Goal: Transaction & Acquisition: Purchase product/service

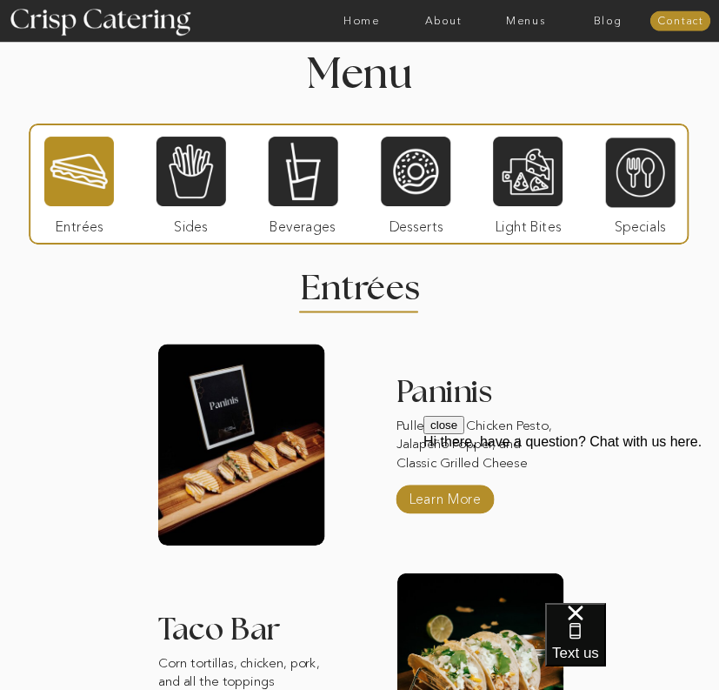
scroll to position [1379, 0]
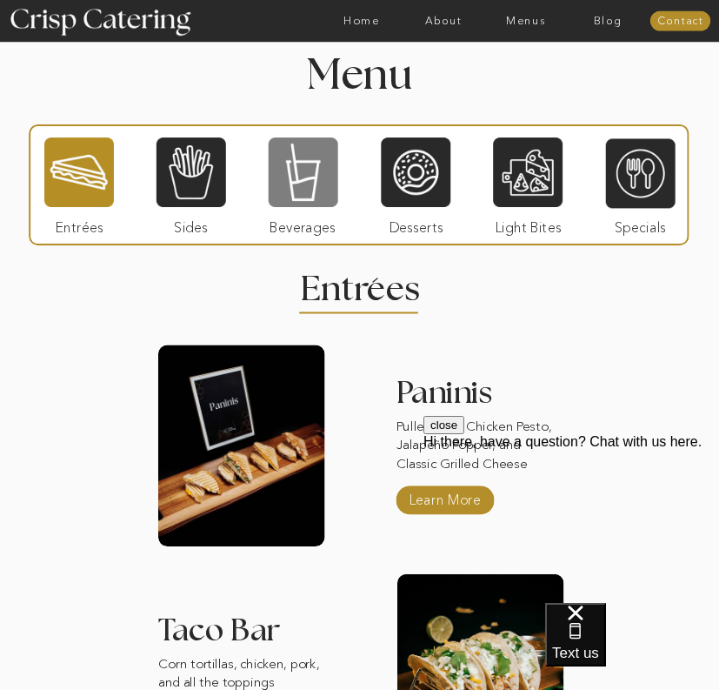
click at [306, 177] on div at bounding box center [304, 172] width 70 height 72
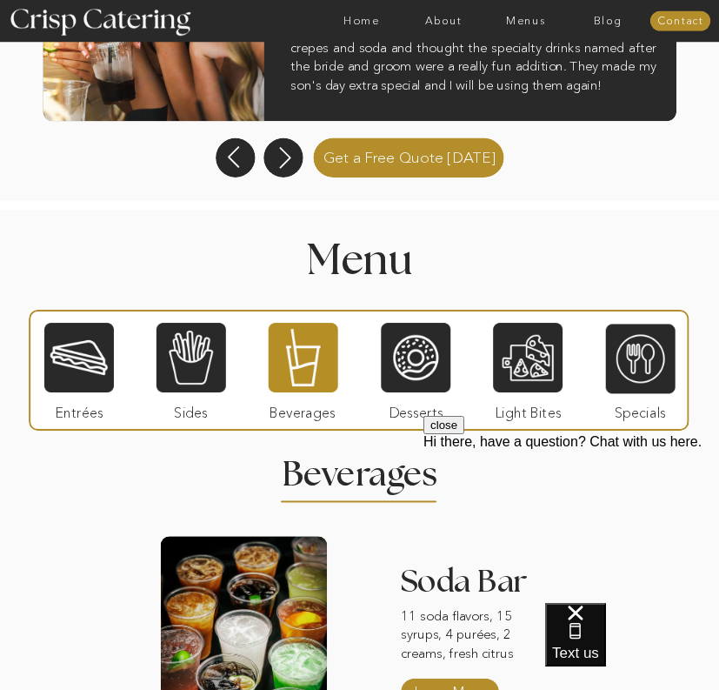
scroll to position [1193, 0]
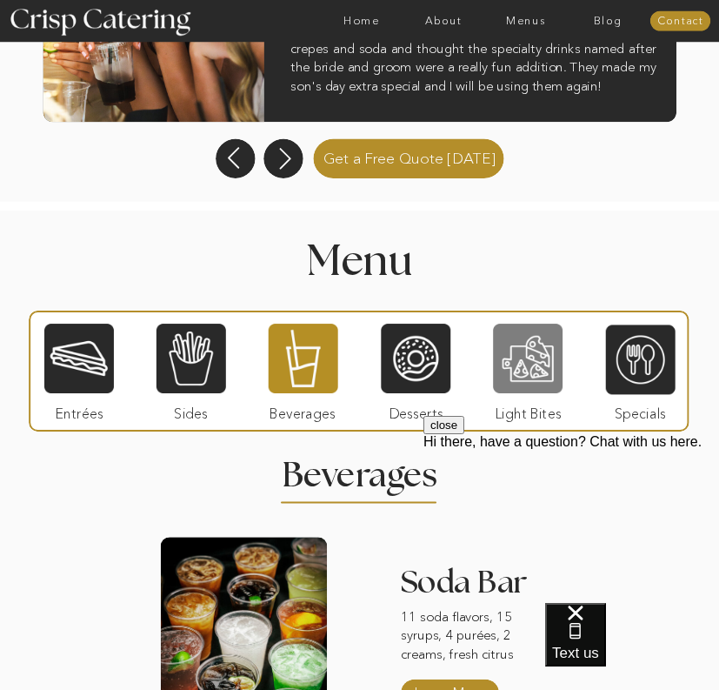
click at [517, 362] on div at bounding box center [528, 358] width 70 height 72
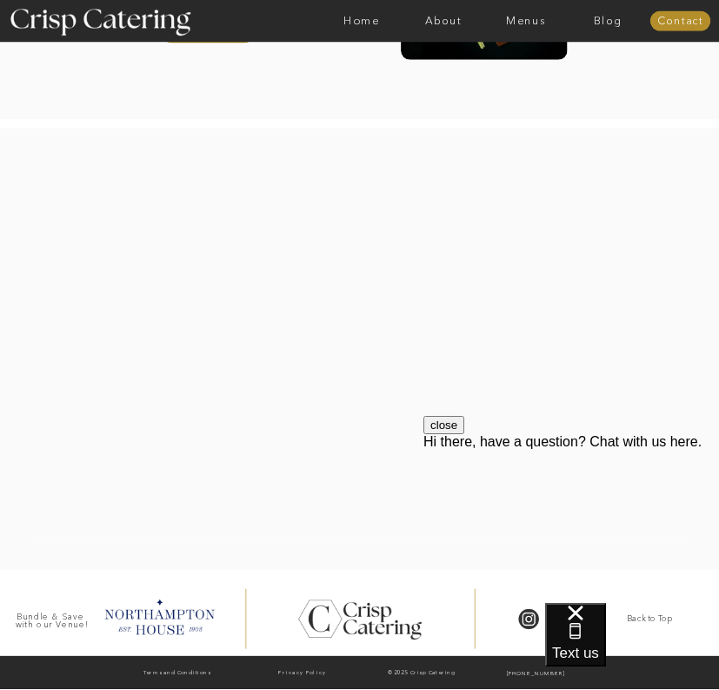
scroll to position [1888, 0]
click at [336, 324] on div at bounding box center [360, 348] width 700 height 399
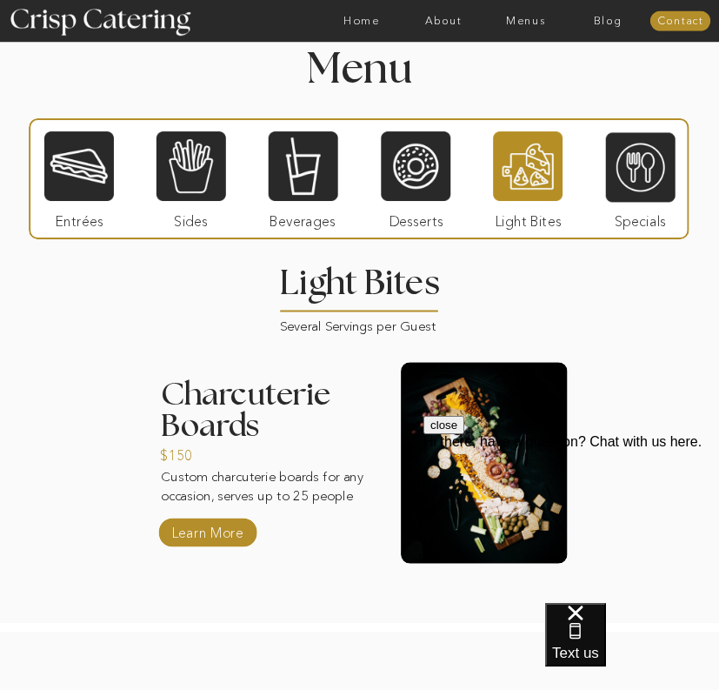
scroll to position [1397, 0]
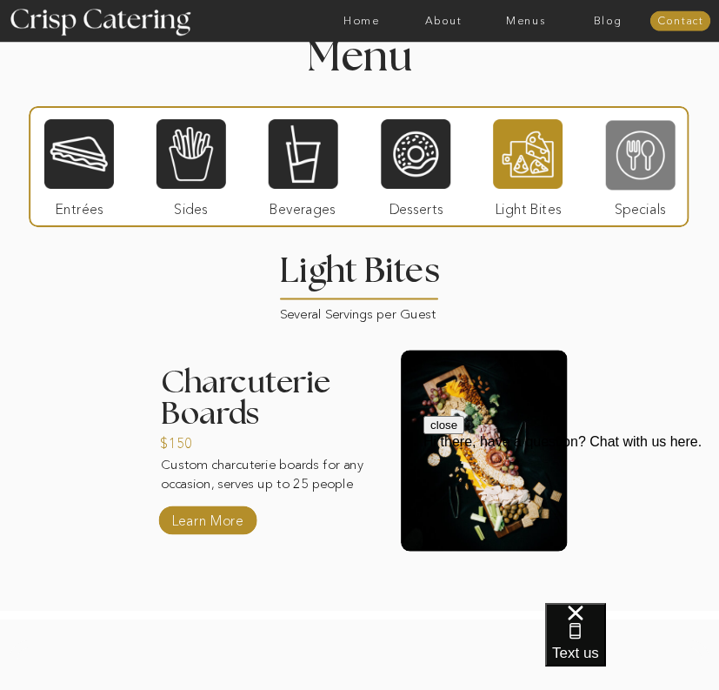
click at [643, 150] on div at bounding box center [641, 155] width 70 height 72
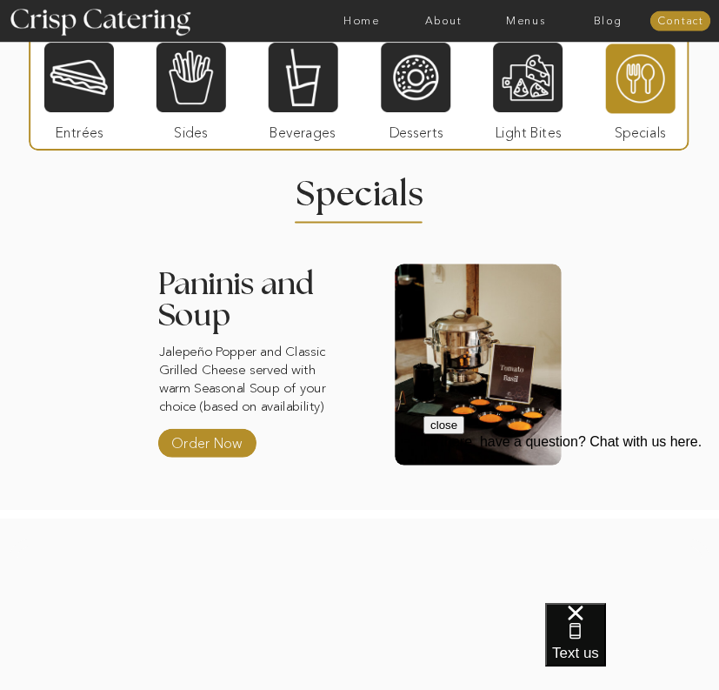
scroll to position [1457, 0]
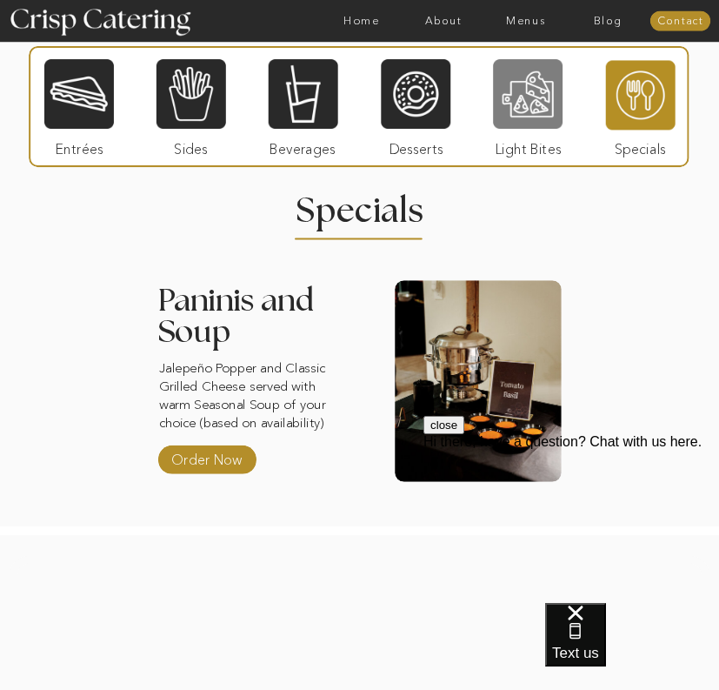
click at [510, 95] on div at bounding box center [528, 93] width 70 height 72
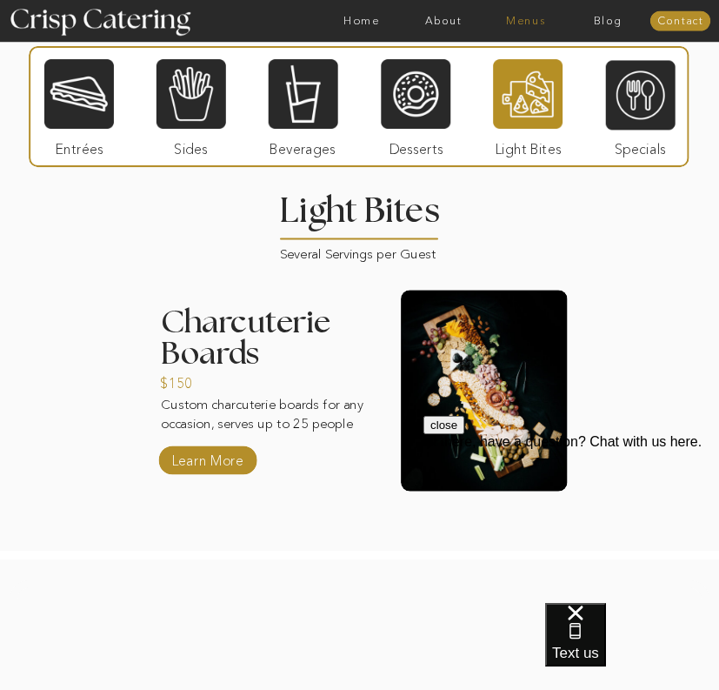
click at [532, 20] on nav "Menus" at bounding box center [526, 21] width 82 height 12
click at [525, 42] on div "Winter (Sep-Feb) Summer (Mar-Aug) About Home Menus Contact Blog" at bounding box center [359, 21] width 719 height 42
click at [525, 66] on nav "Winter (Sep-Feb)" at bounding box center [525, 69] width 98 height 11
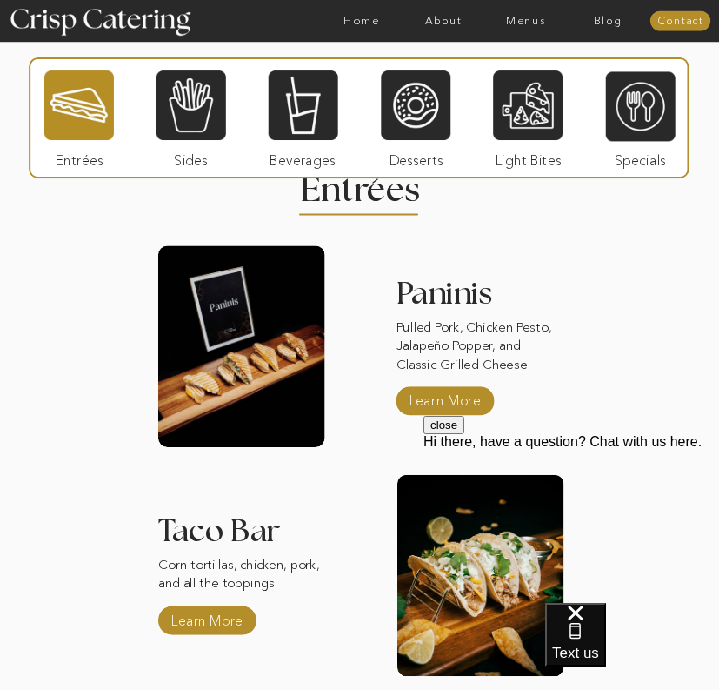
scroll to position [1422, 0]
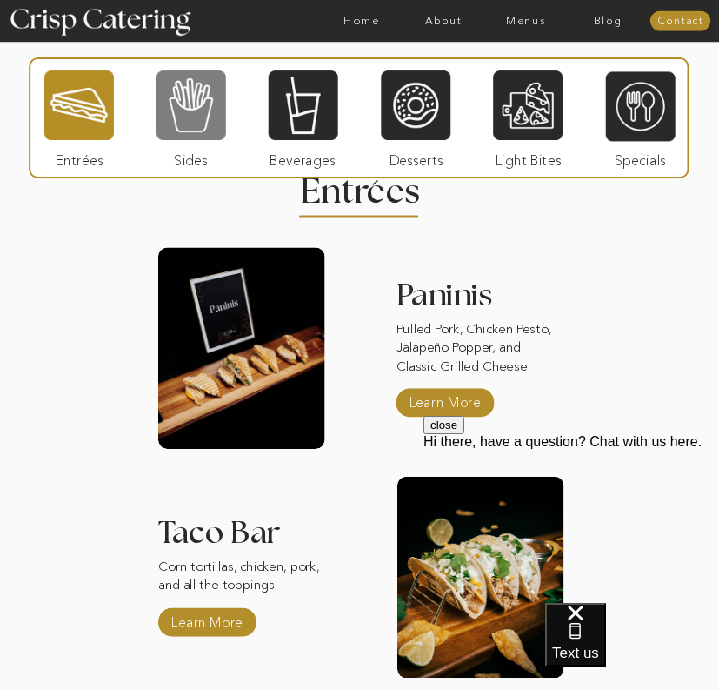
click at [190, 97] on div at bounding box center [192, 106] width 70 height 72
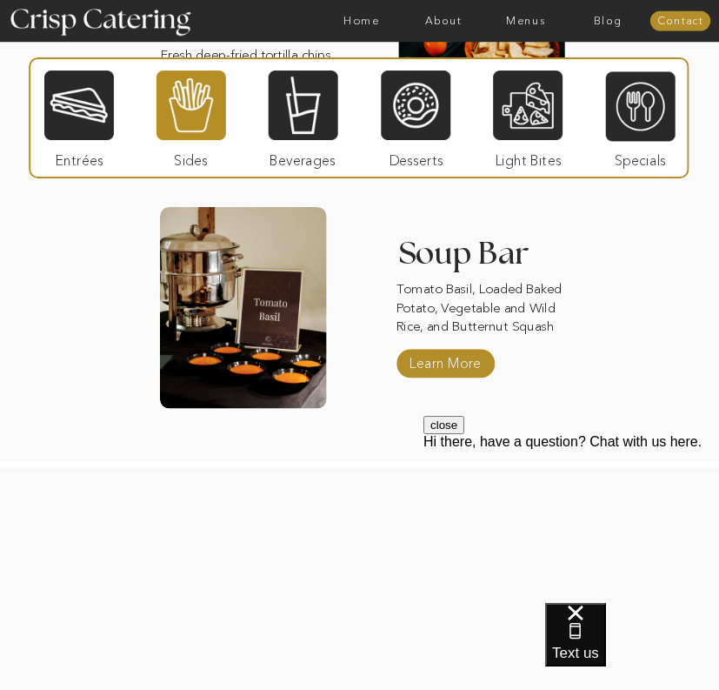
scroll to position [2170, 0]
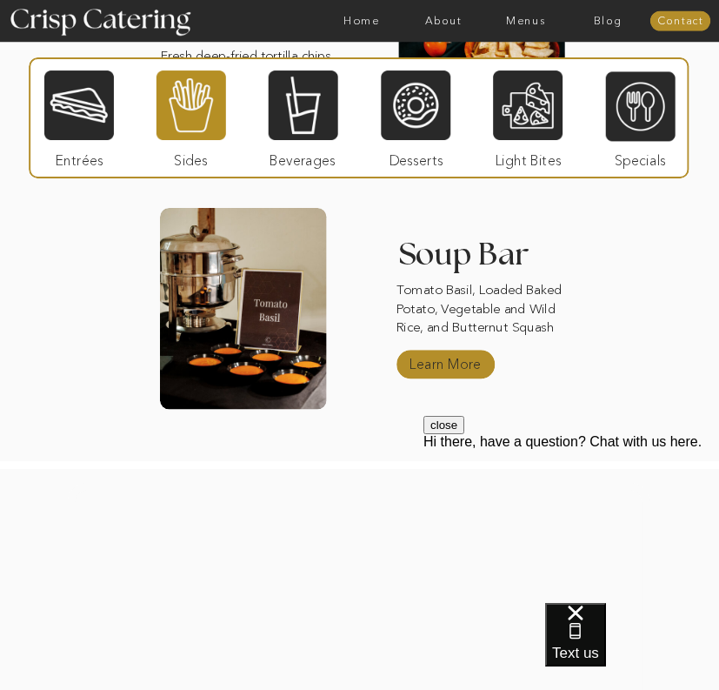
click at [426, 364] on p "Learn More" at bounding box center [446, 361] width 80 height 35
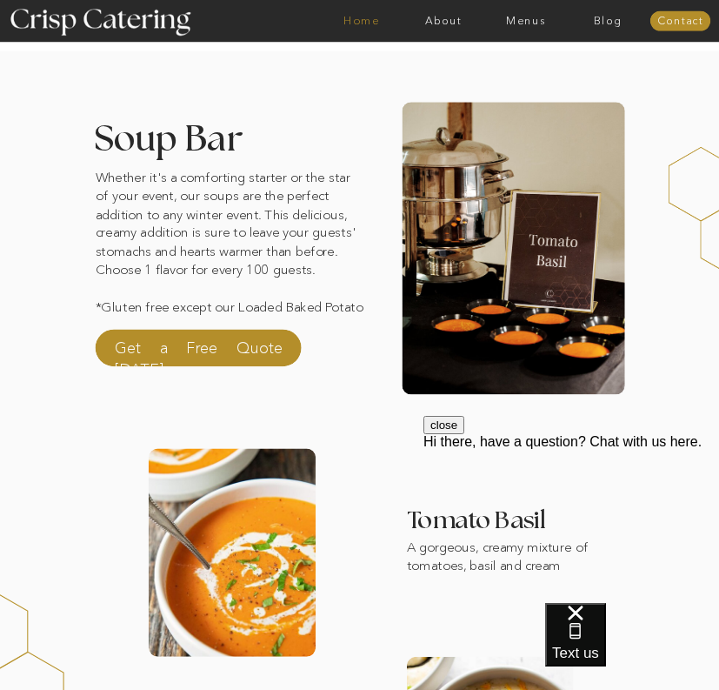
click at [358, 17] on nav "Home" at bounding box center [362, 21] width 82 height 12
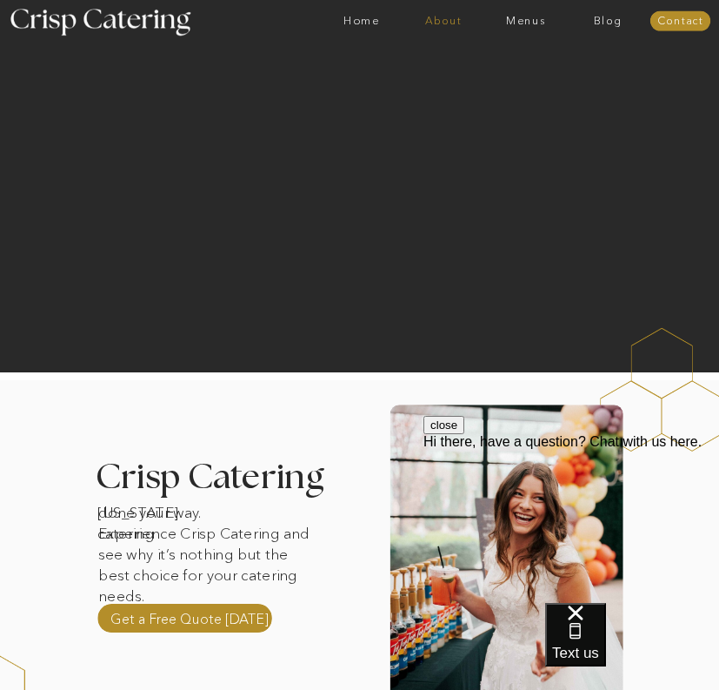
click at [438, 16] on nav "About" at bounding box center [444, 21] width 82 height 12
click at [509, 15] on nav "Menus" at bounding box center [526, 21] width 82 height 12
click at [511, 72] on nav "Winter (Sep-Feb)" at bounding box center [525, 69] width 98 height 11
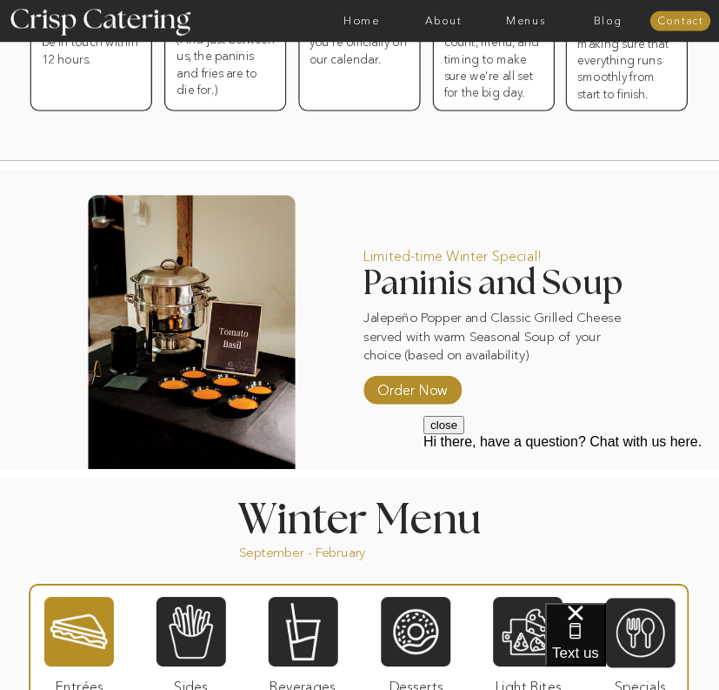
scroll to position [899, 0]
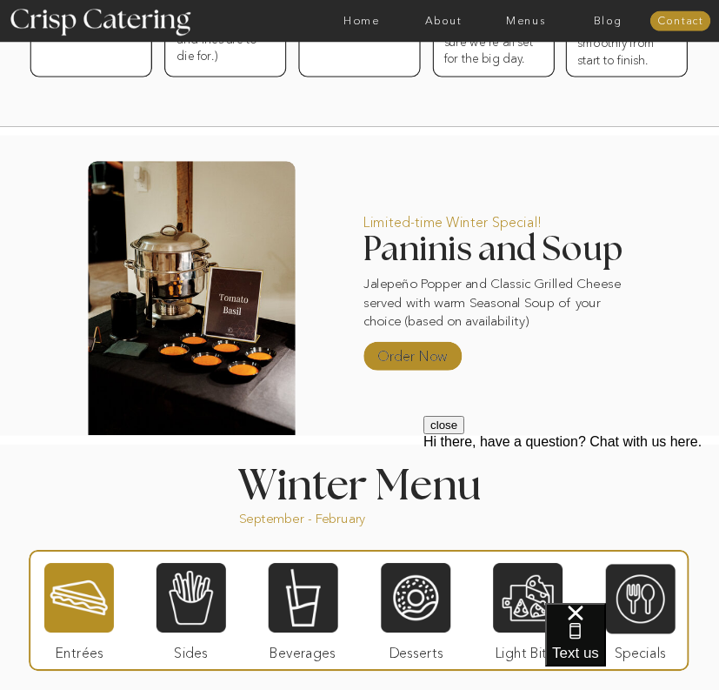
click at [415, 358] on p "Order Now" at bounding box center [413, 352] width 80 height 35
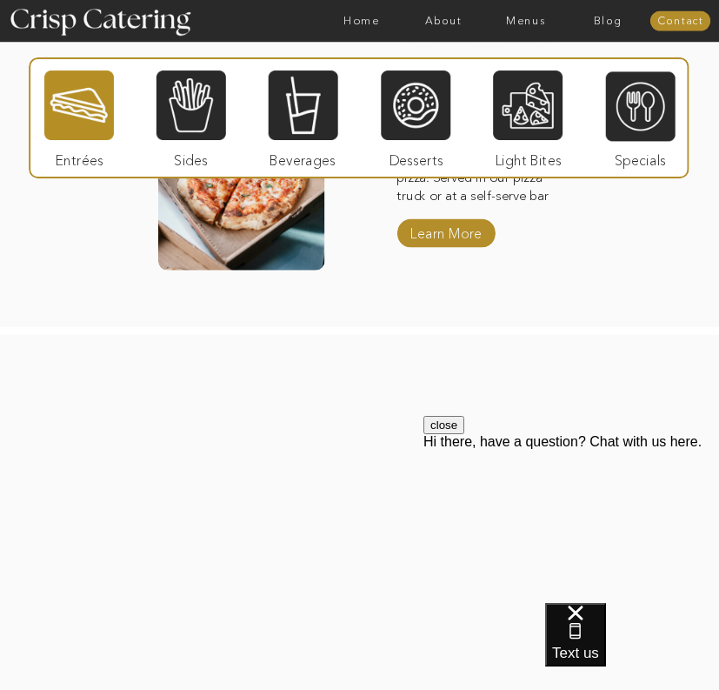
scroll to position [2059, 0]
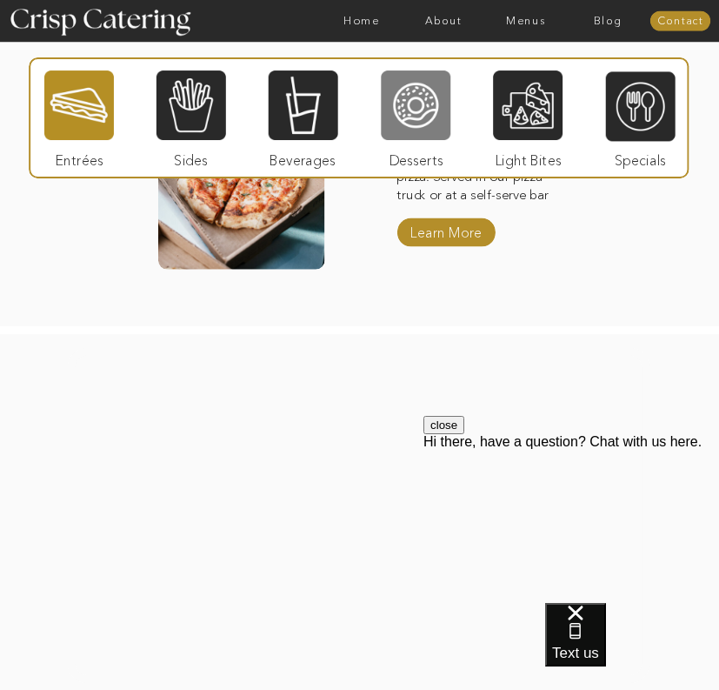
click at [407, 122] on div at bounding box center [416, 106] width 70 height 72
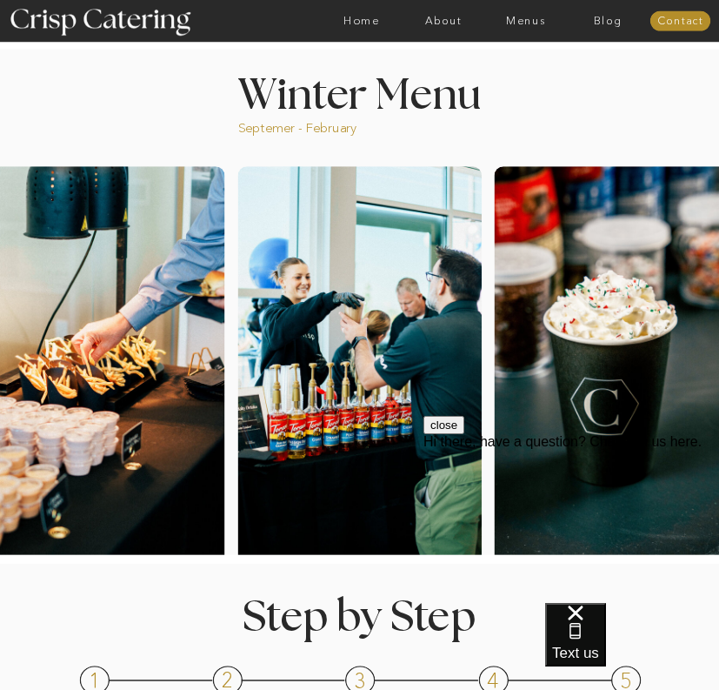
scroll to position [0, 0]
click at [516, 22] on nav "Menus" at bounding box center [526, 21] width 82 height 12
click at [526, 73] on nav "Winter (Sep-Feb)" at bounding box center [525, 69] width 98 height 11
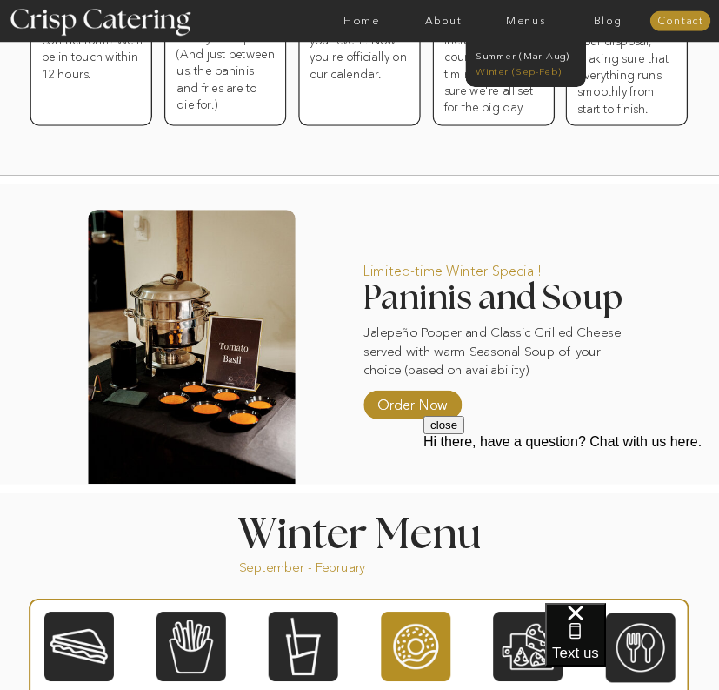
scroll to position [859, 0]
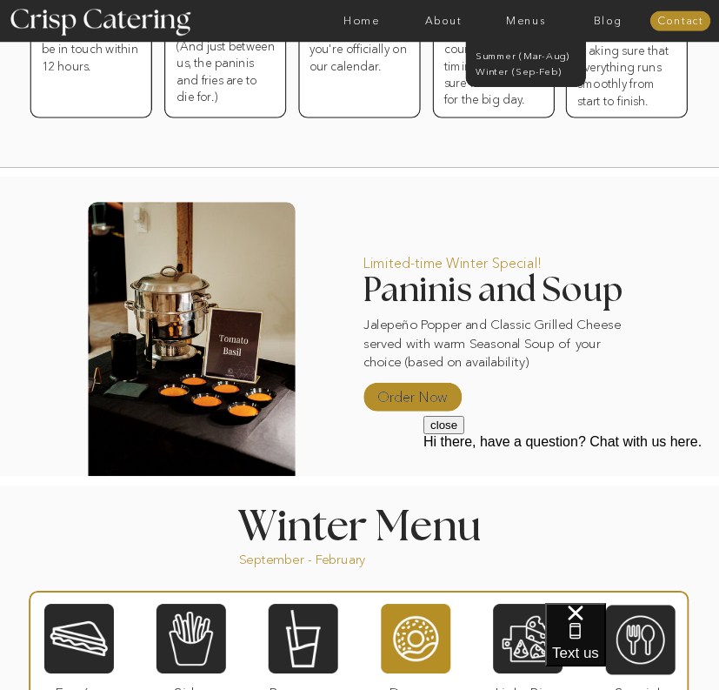
click at [394, 401] on p "Order Now" at bounding box center [413, 393] width 80 height 35
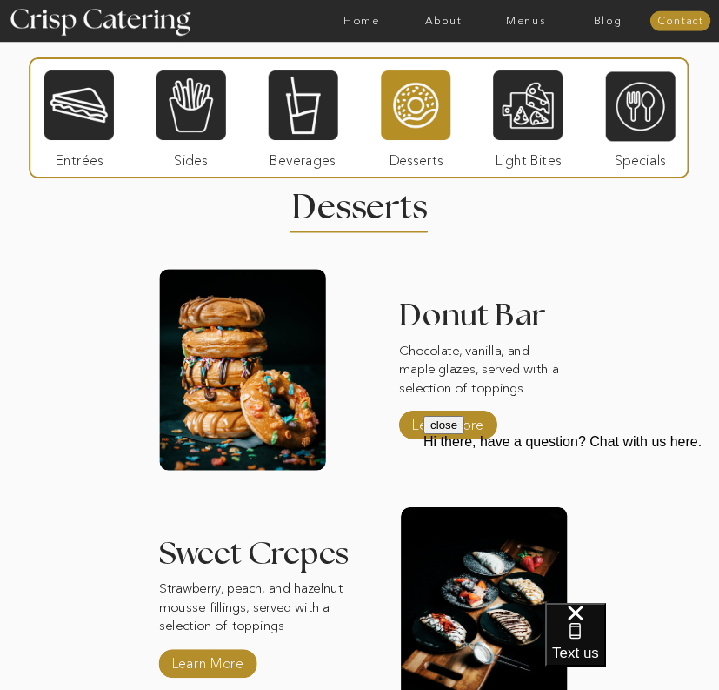
scroll to position [1406, 0]
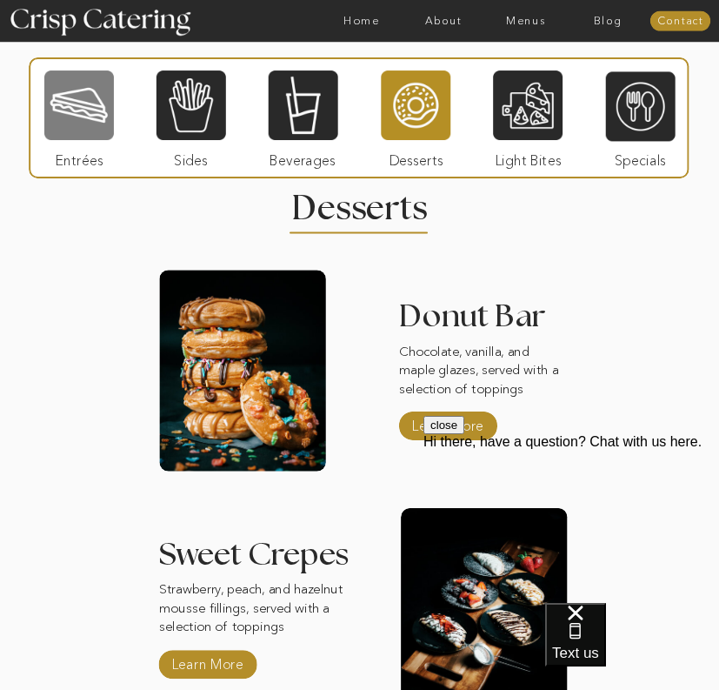
click at [83, 117] on div at bounding box center [79, 106] width 70 height 72
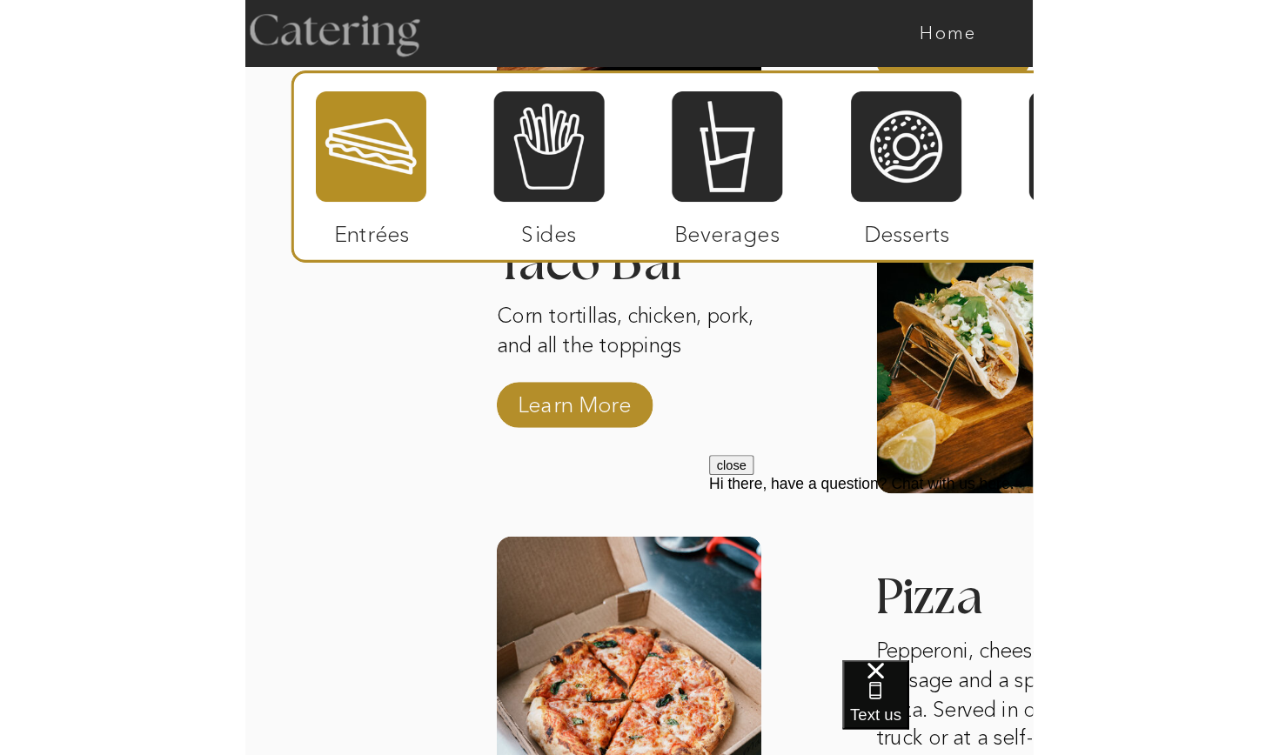
scroll to position [2532, 0]
